Goal: Task Accomplishment & Management: Manage account settings

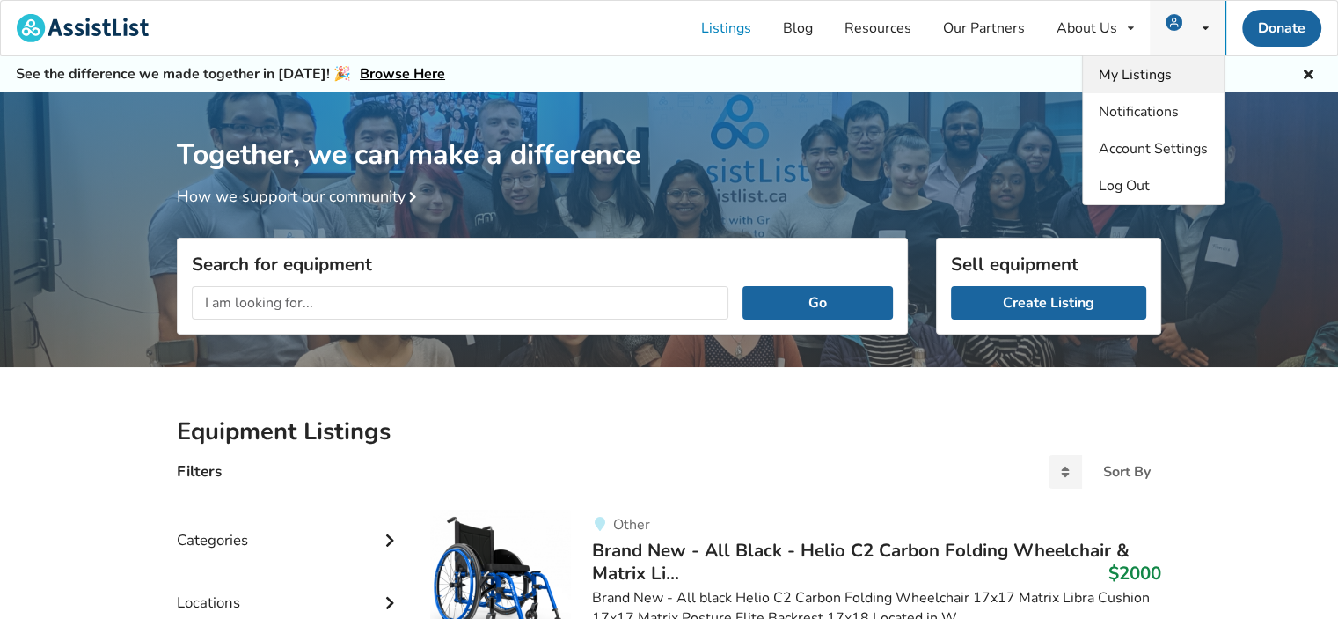
click at [1161, 72] on span "My Listings" at bounding box center [1135, 74] width 73 height 19
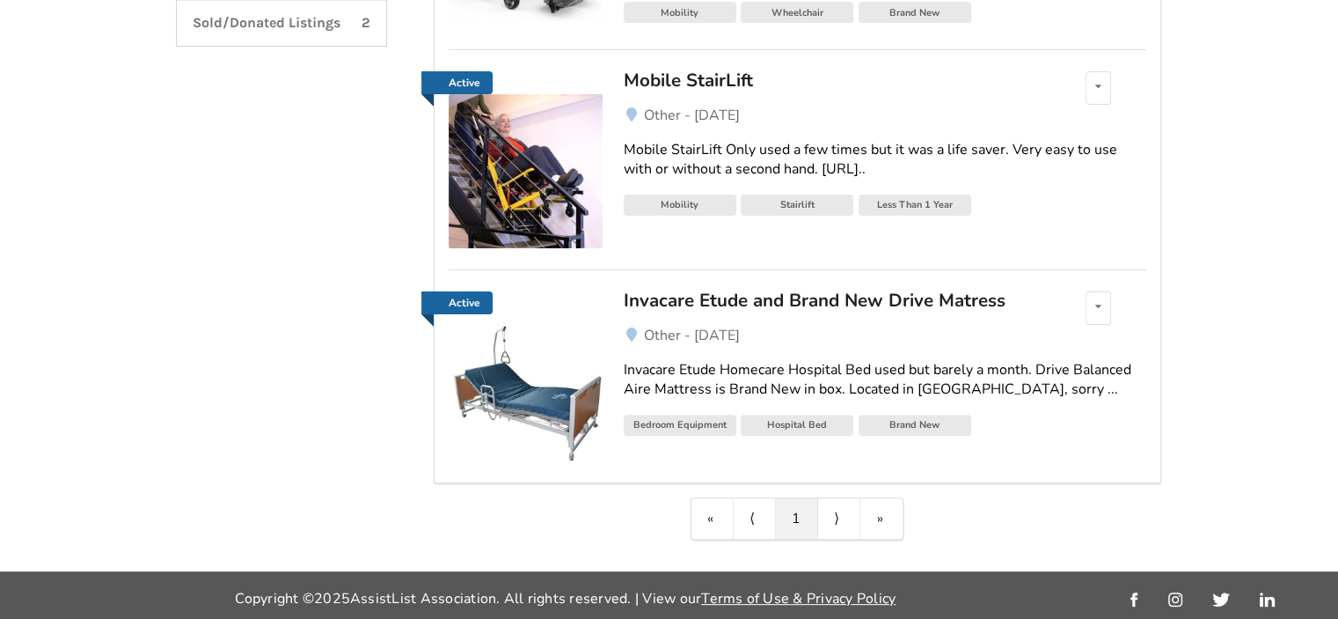
scroll to position [453, 0]
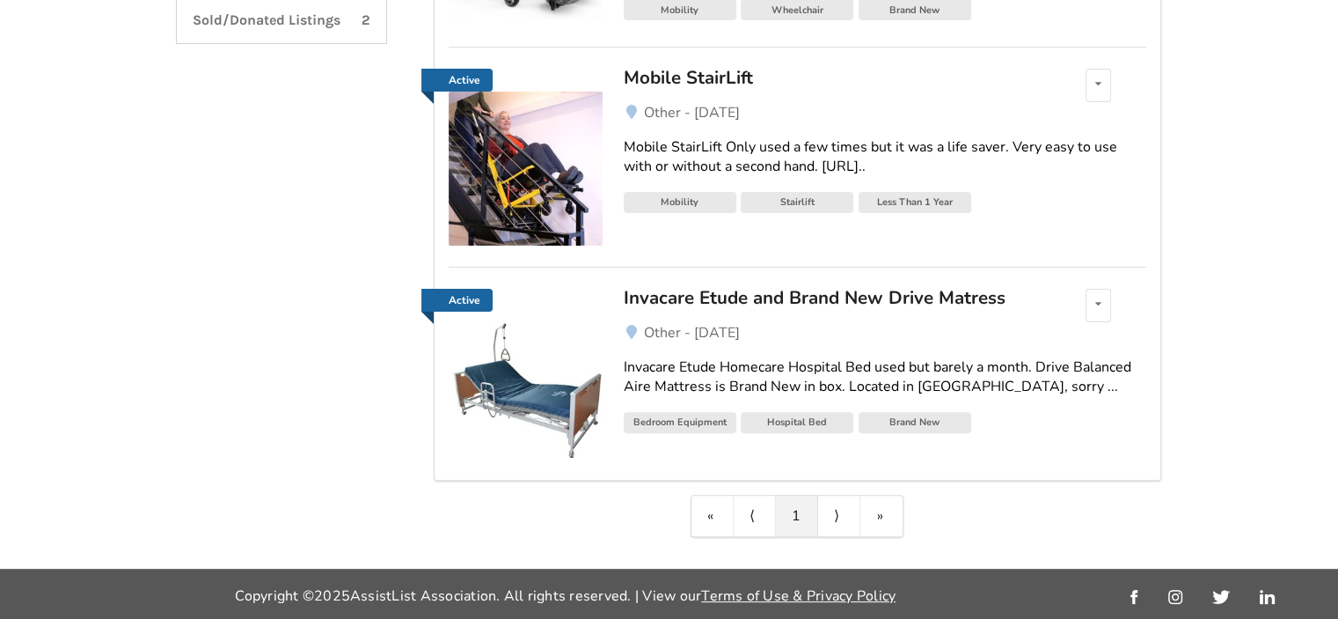
click at [815, 302] on div "Invacare Etude and Brand New Drive Matress" at bounding box center [829, 297] width 411 height 23
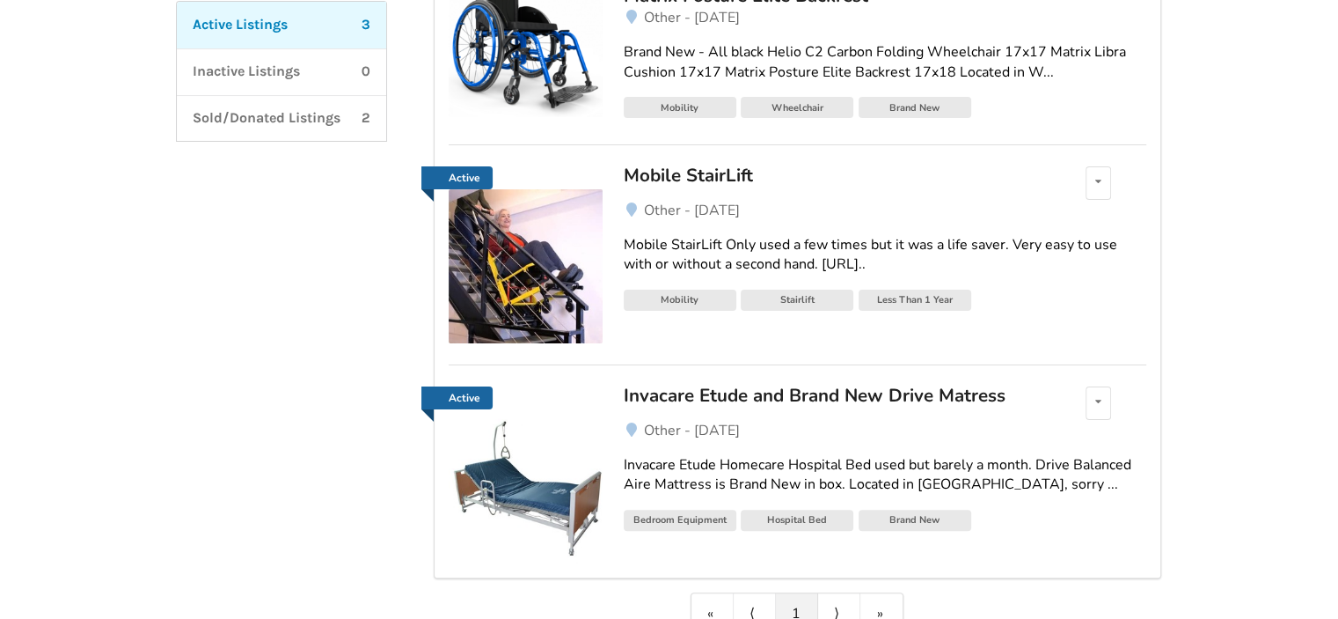
scroll to position [453, 0]
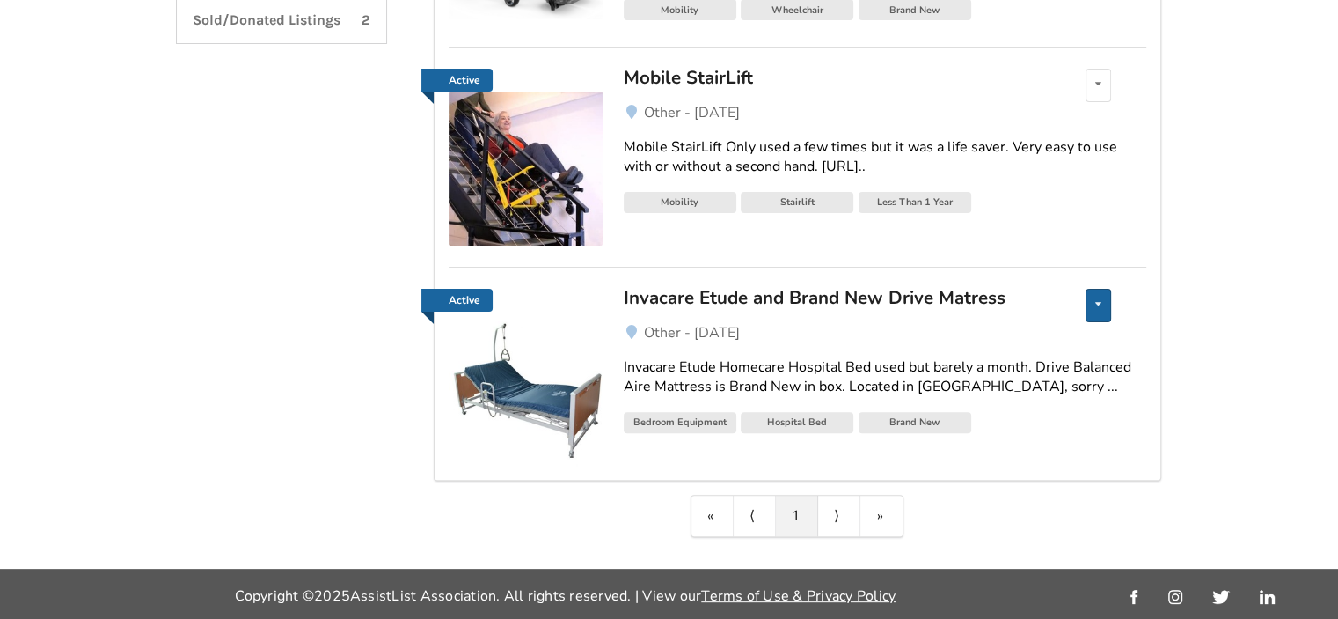
click at [1109, 310] on div "Edit listing Renew listing Mark as Sold Delete listing" at bounding box center [1099, 305] width 26 height 33
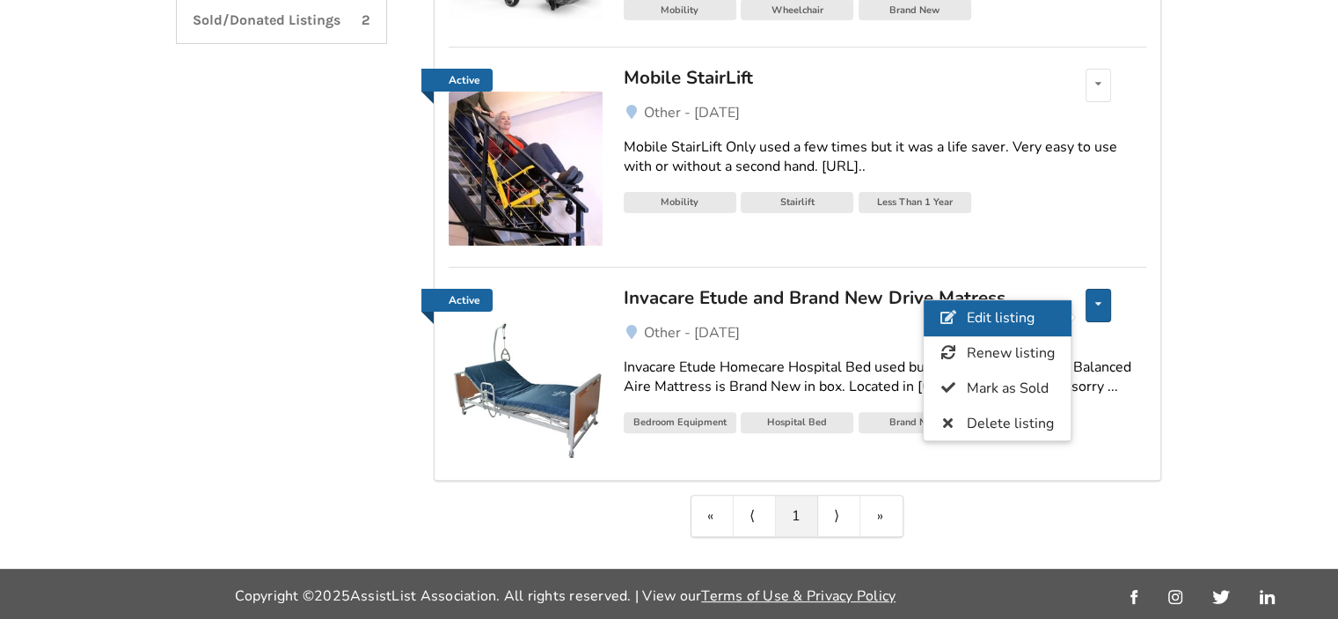
click at [1031, 322] on span "Edit listing" at bounding box center [1001, 317] width 68 height 19
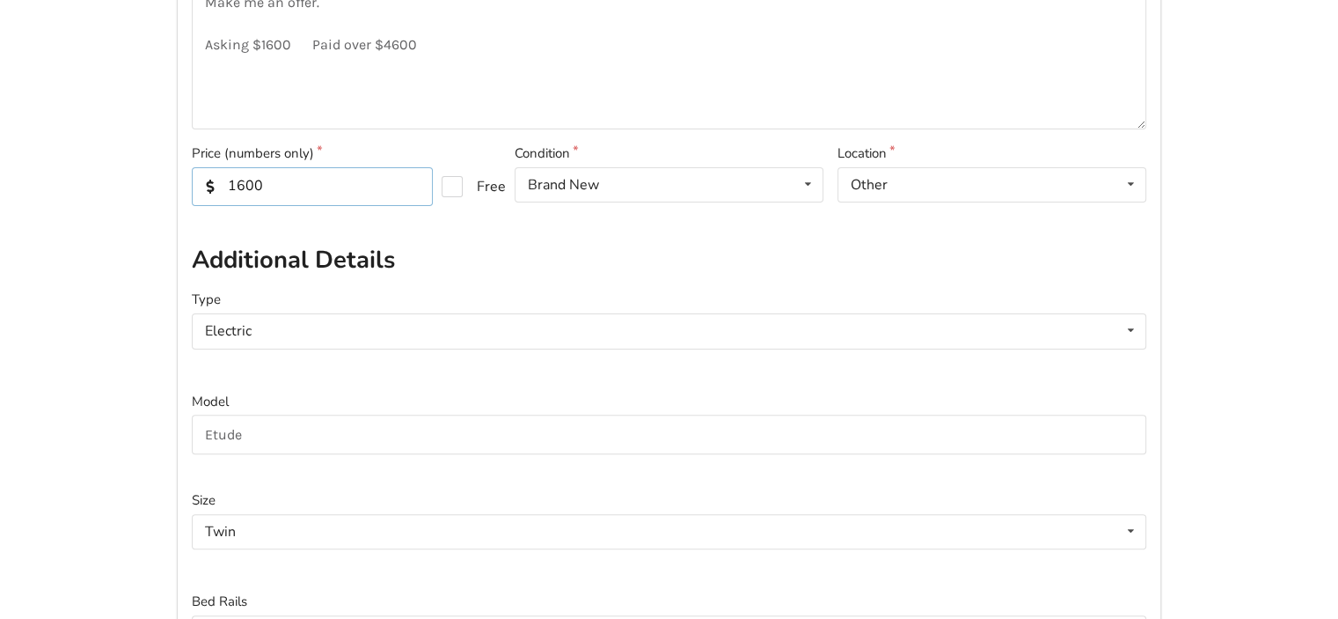
click at [247, 186] on input "1600" at bounding box center [312, 186] width 241 height 39
type input "1500"
click at [271, 44] on textarea "Invacare Etude Homecare Hospital Bed used but barely a month. Drive Balanced Ai…" at bounding box center [669, 13] width 955 height 232
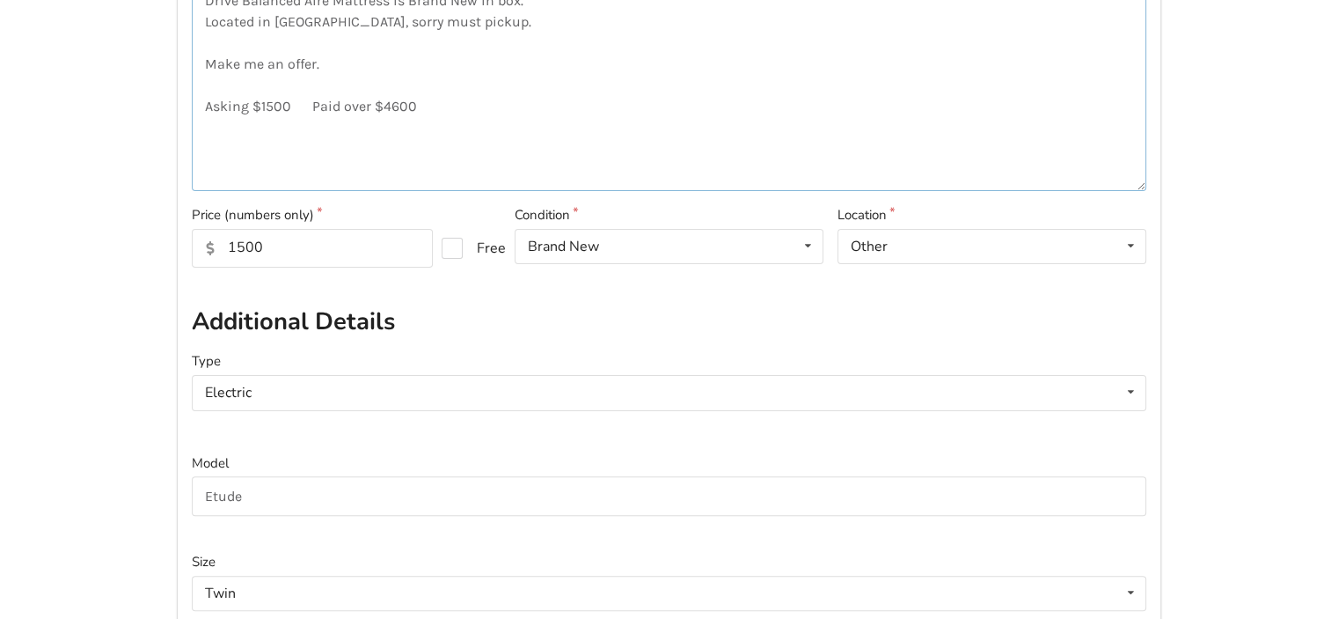
scroll to position [365, 0]
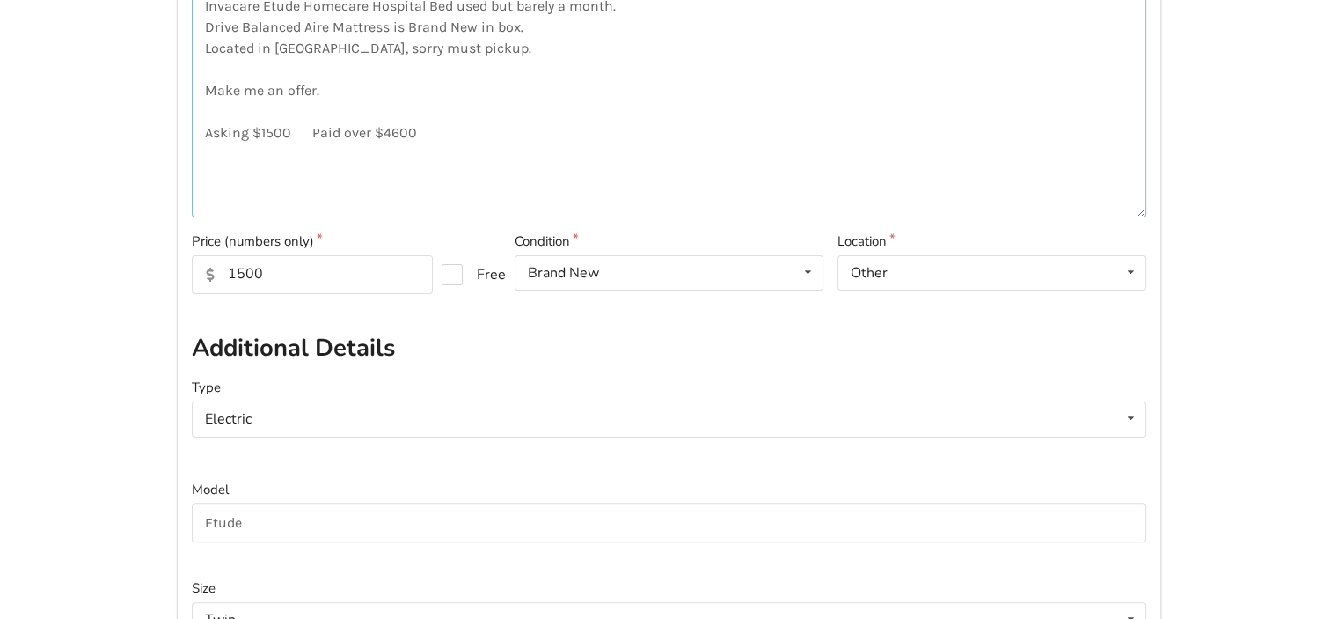
type textarea "Invacare Etude Homecare Hospital Bed used but barely a month. Drive Balanced Ai…"
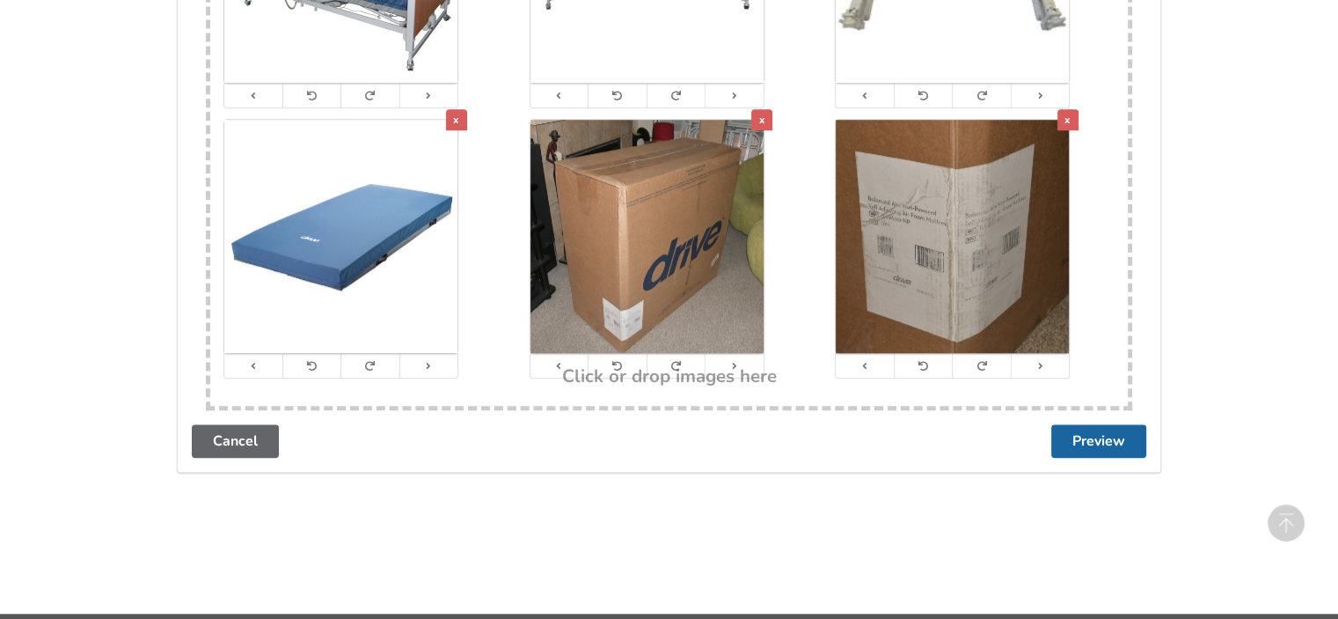
scroll to position [1577, 0]
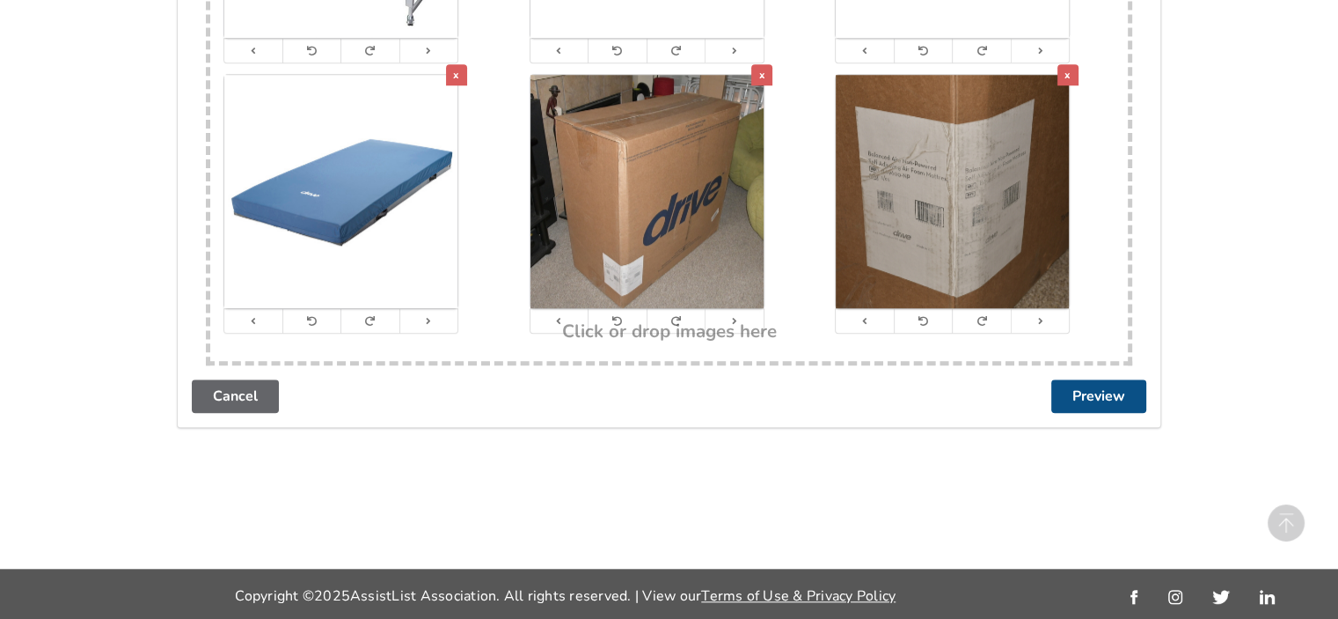
click at [1110, 400] on button "Preview" at bounding box center [1098, 395] width 95 height 33
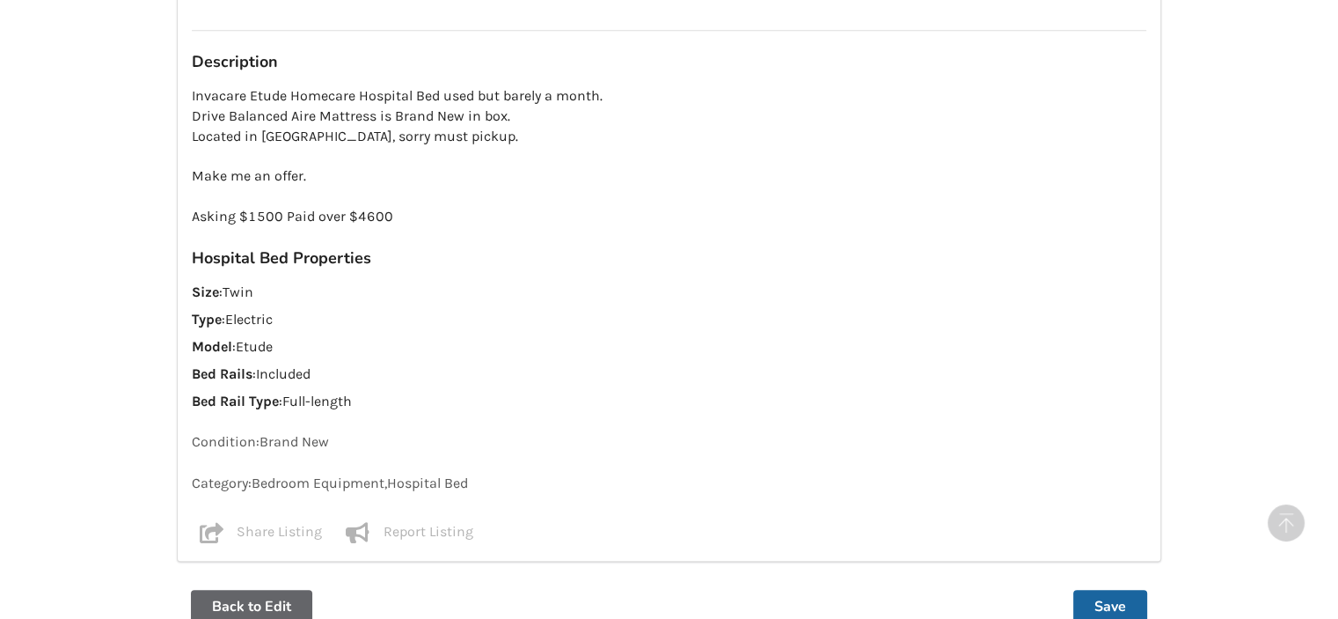
scroll to position [1530, 0]
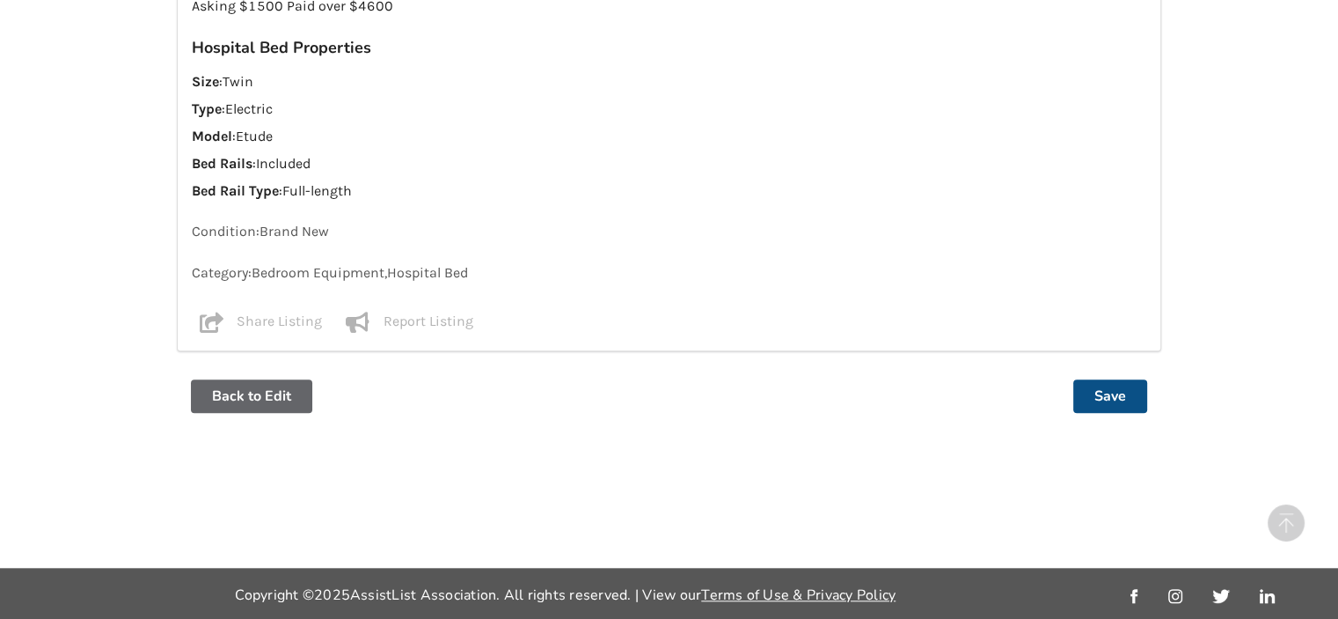
click at [1115, 388] on button "Save" at bounding box center [1110, 395] width 74 height 33
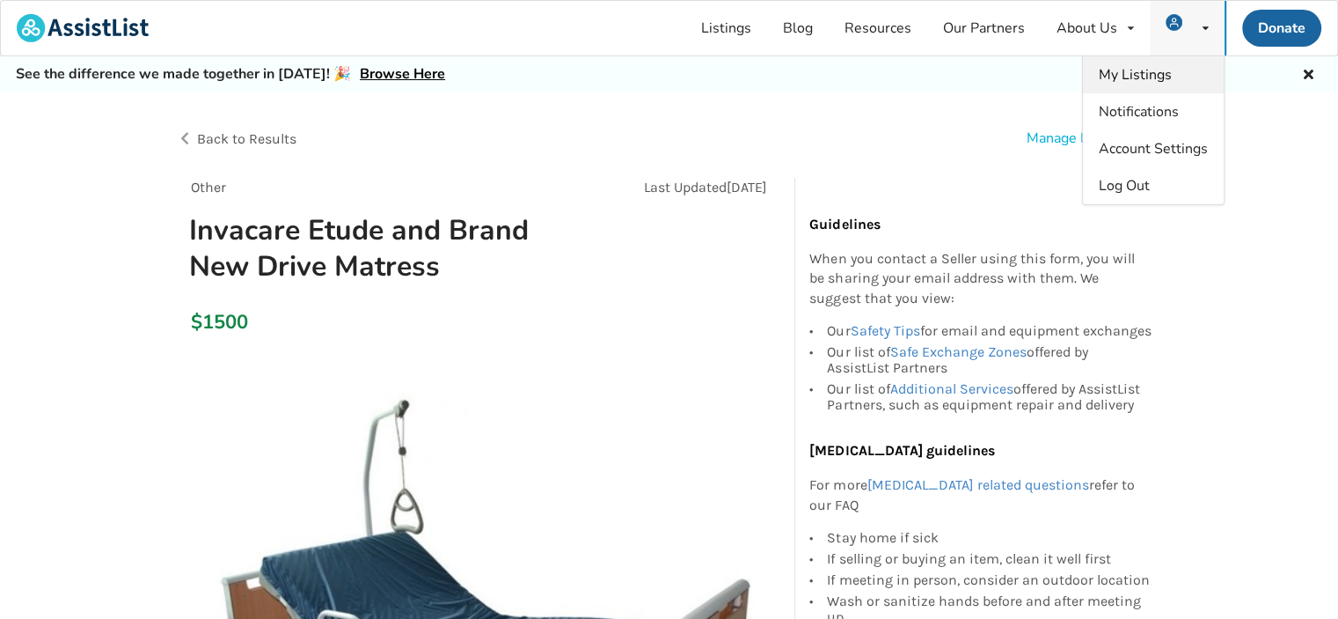
click at [1169, 74] on span "My Listings" at bounding box center [1135, 74] width 73 height 19
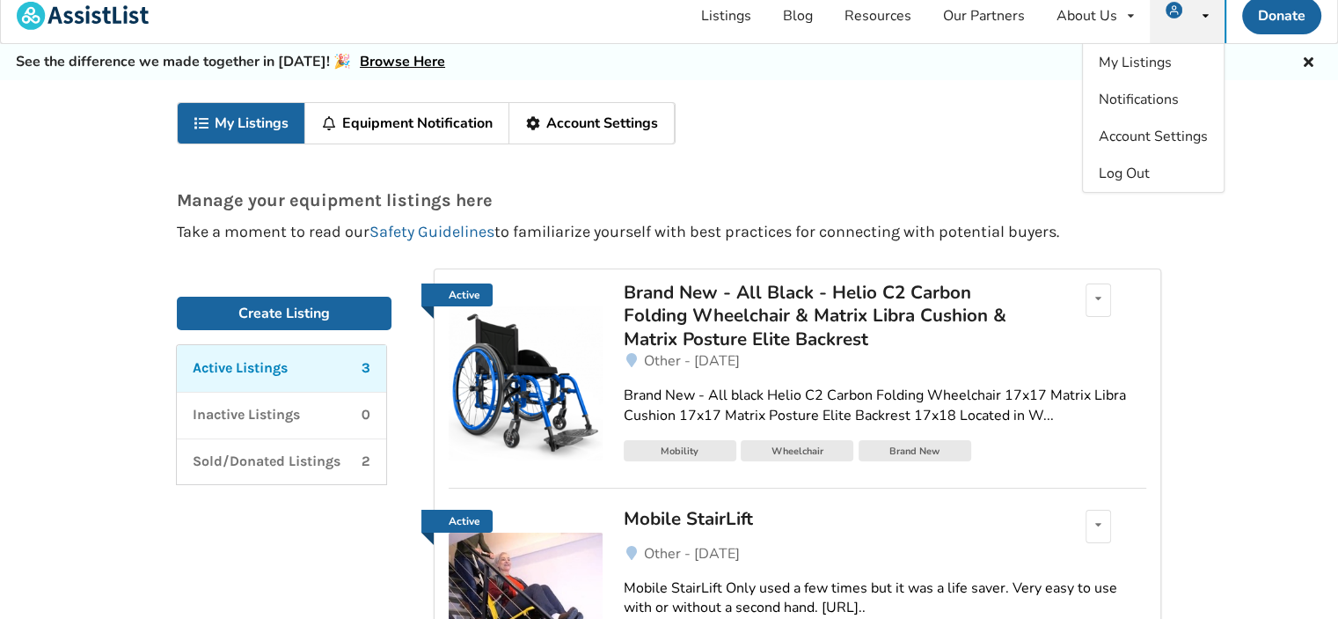
scroll to position [176, 0]
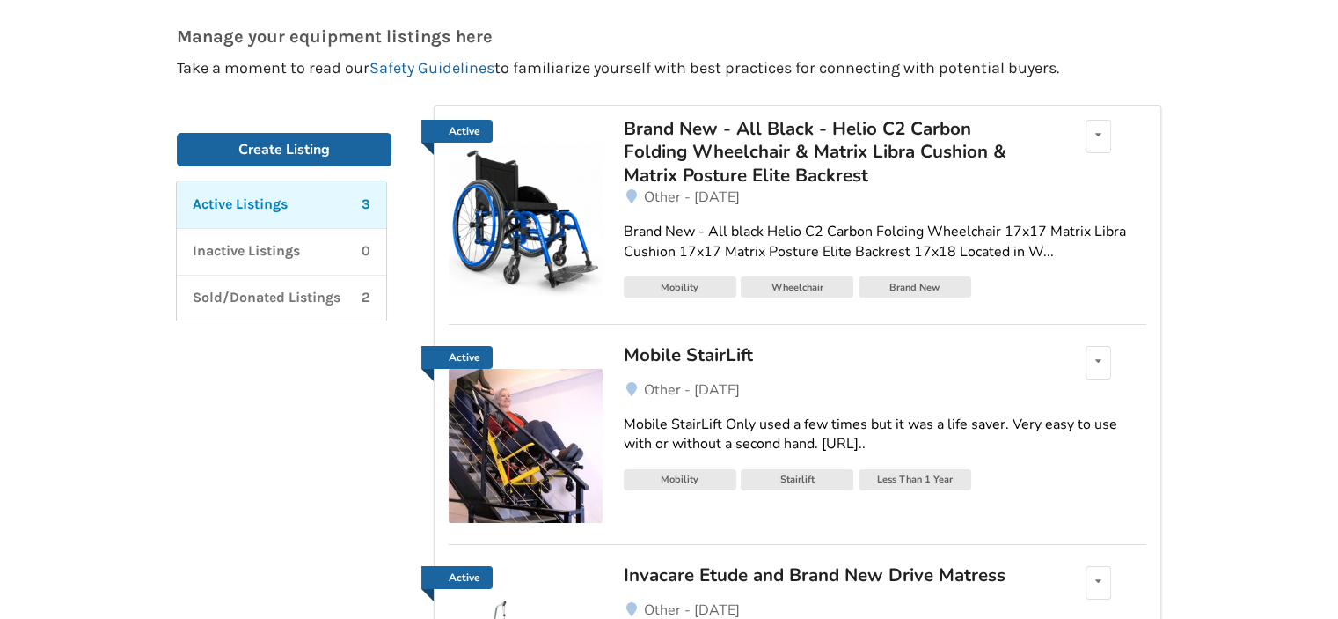
click at [806, 143] on div "Brand New - All Black - Helio C2 Carbon Folding Wheelchair & Matrix Libra Cushi…" at bounding box center [829, 152] width 411 height 70
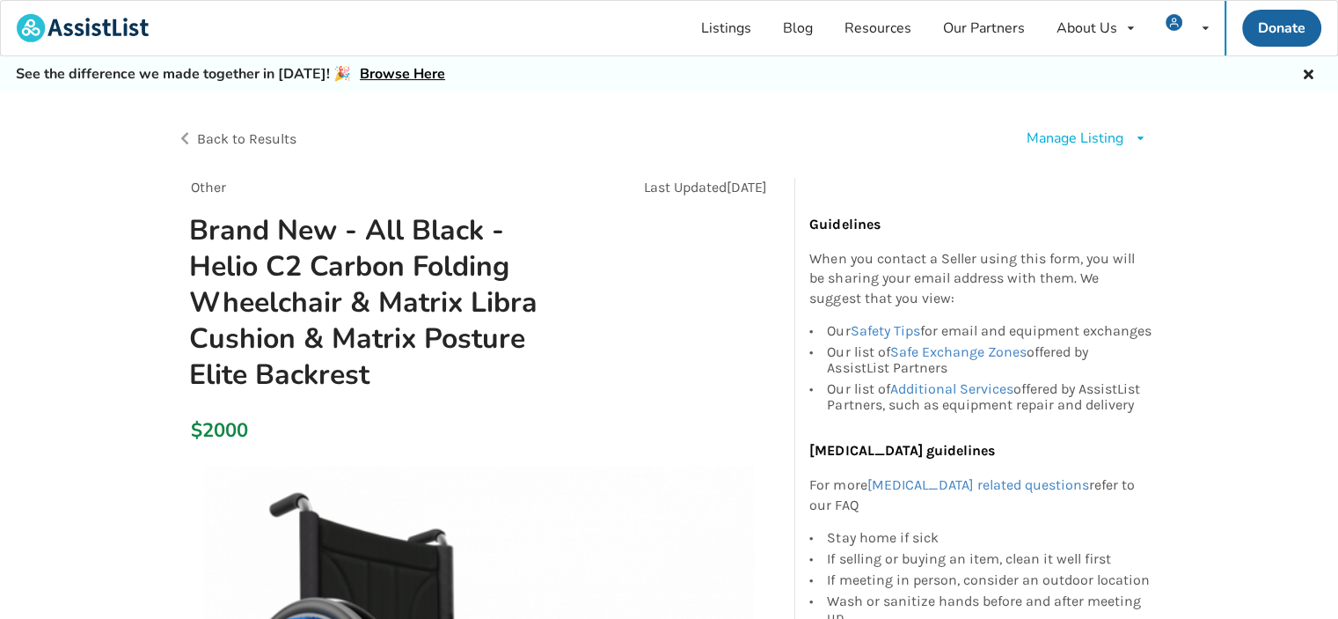
click at [1054, 142] on div "Manage Listing" at bounding box center [1075, 138] width 97 height 20
click at [1095, 62] on div "See the difference we made together in [DATE]! 🎉 Browse Here" at bounding box center [669, 74] width 1338 height 36
click at [1167, 75] on span "My Listings" at bounding box center [1135, 74] width 73 height 19
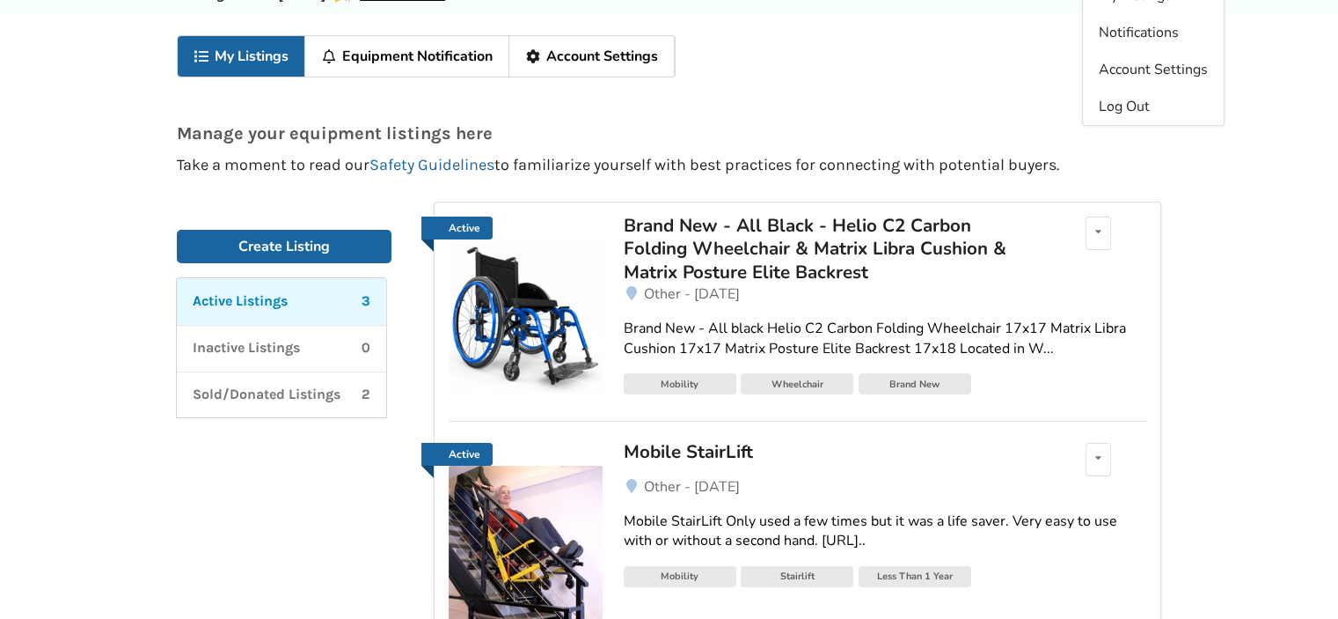
scroll to position [352, 0]
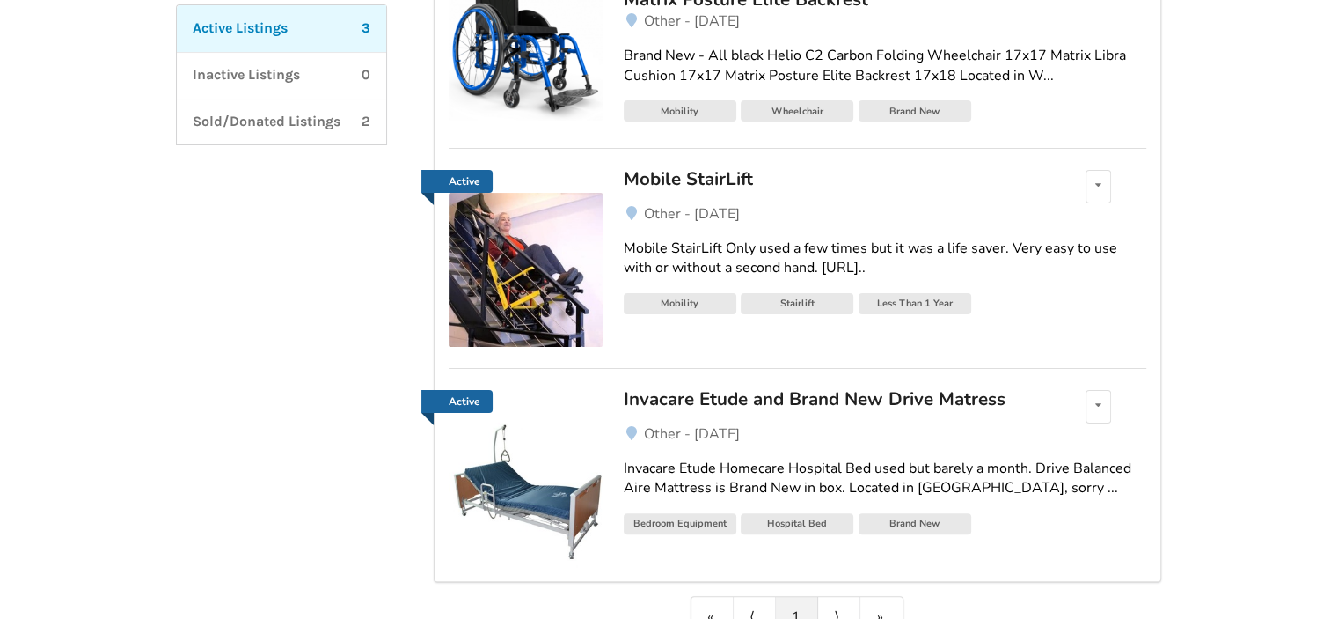
click at [714, 180] on div "Mobile StairLift" at bounding box center [829, 178] width 411 height 23
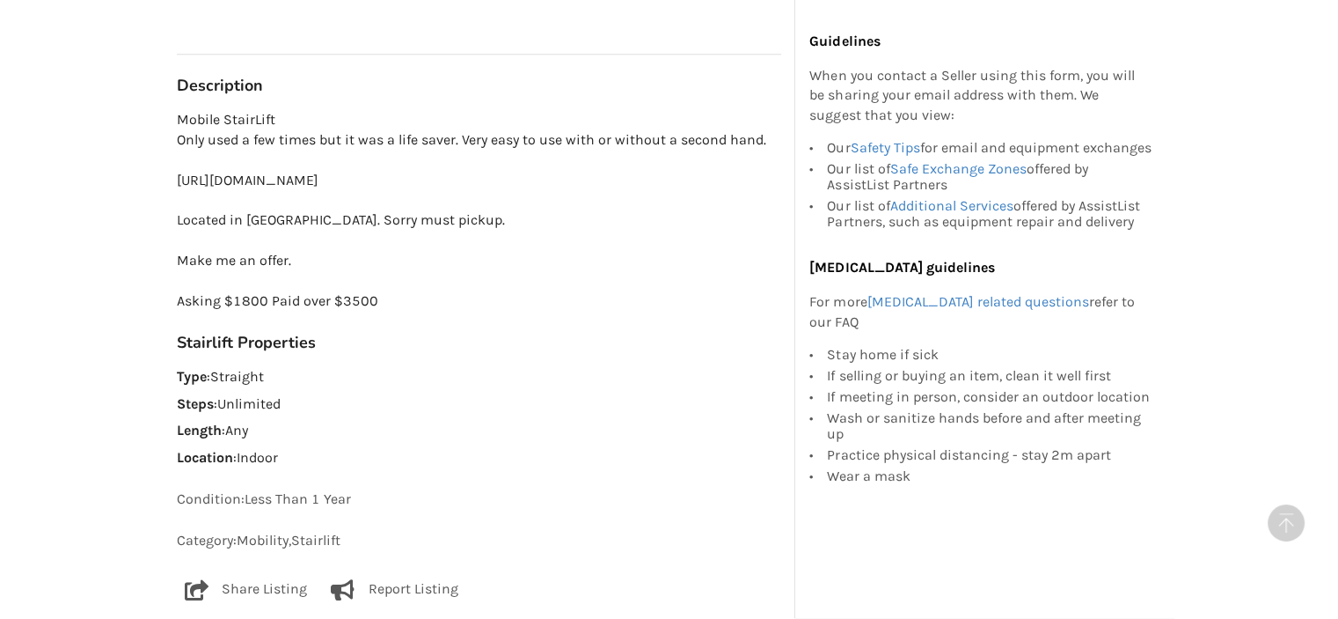
scroll to position [1144, 0]
